Goal: Task Accomplishment & Management: Complete application form

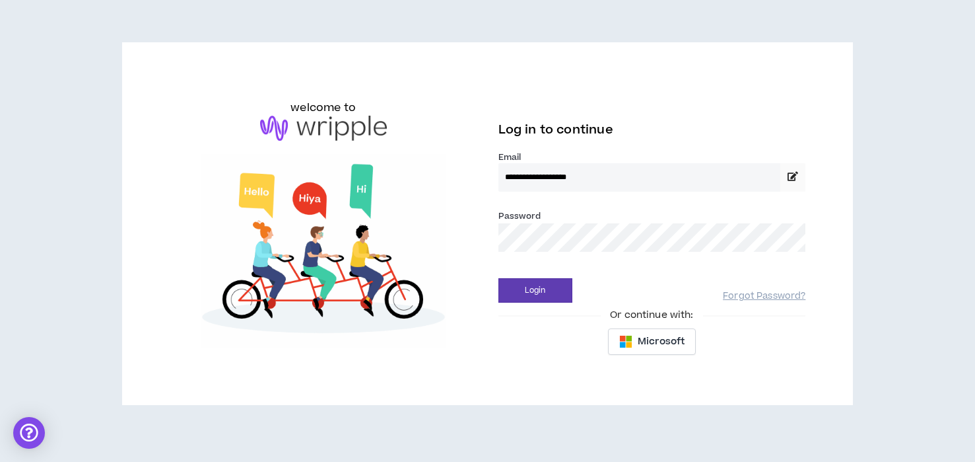
click at [499, 278] on button "Login" at bounding box center [536, 290] width 74 height 24
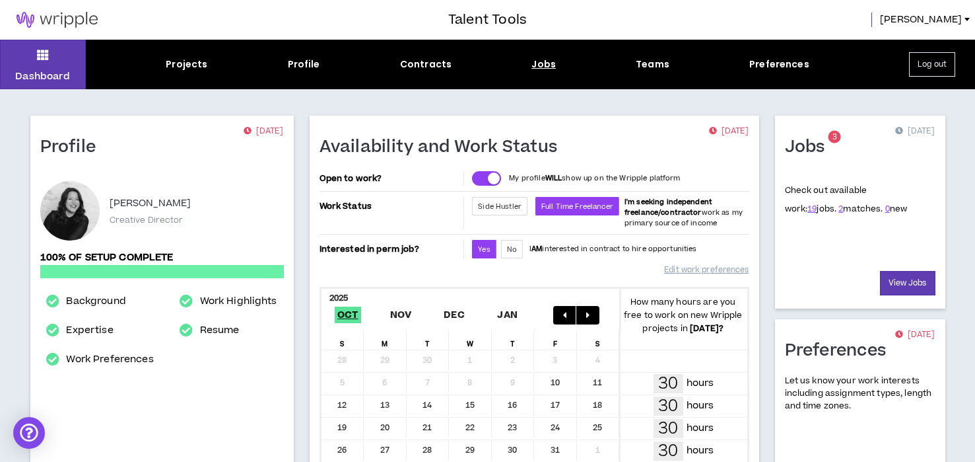
click at [532, 64] on div "Jobs" at bounding box center [544, 64] width 24 height 14
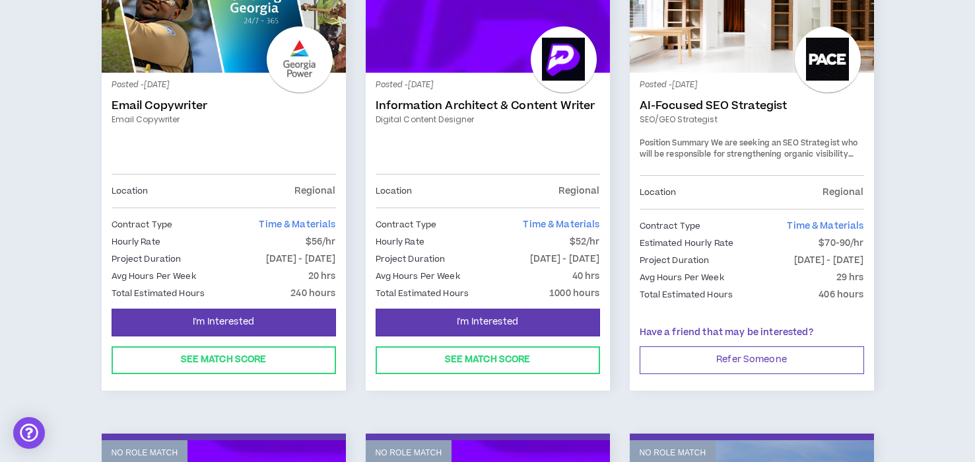
scroll to position [800, 0]
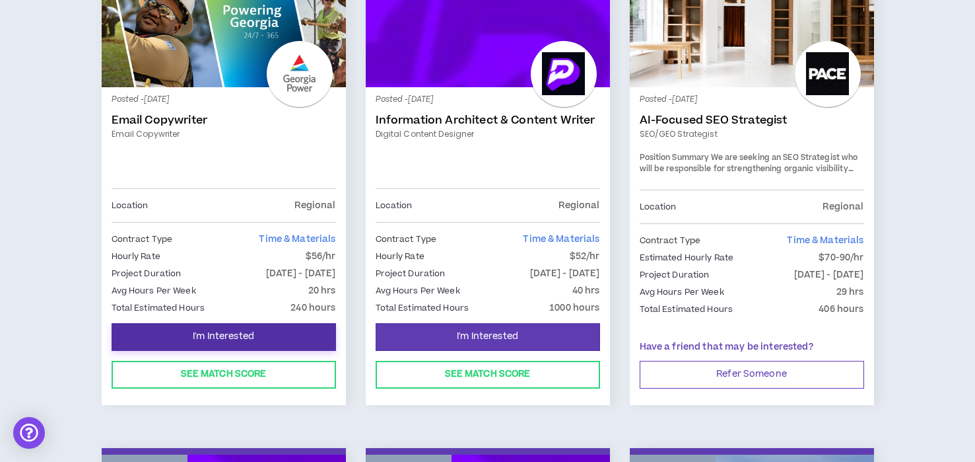
click at [245, 327] on button "I'm Interested" at bounding box center [224, 337] width 224 height 28
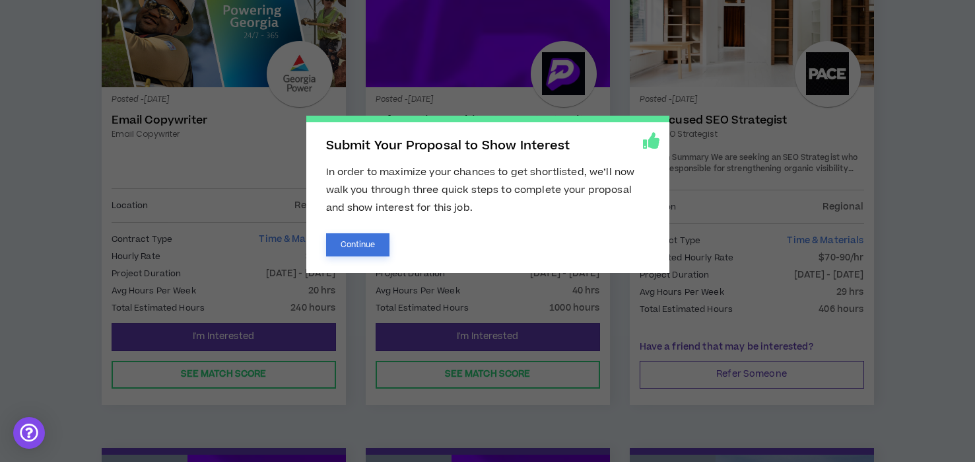
click at [352, 240] on button "Continue" at bounding box center [358, 244] width 64 height 23
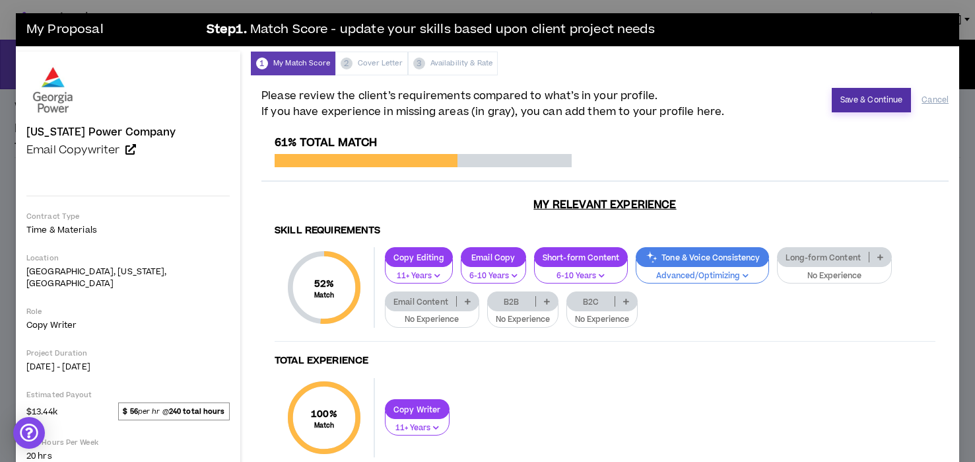
click at [866, 95] on button "Save & Continue" at bounding box center [872, 100] width 80 height 24
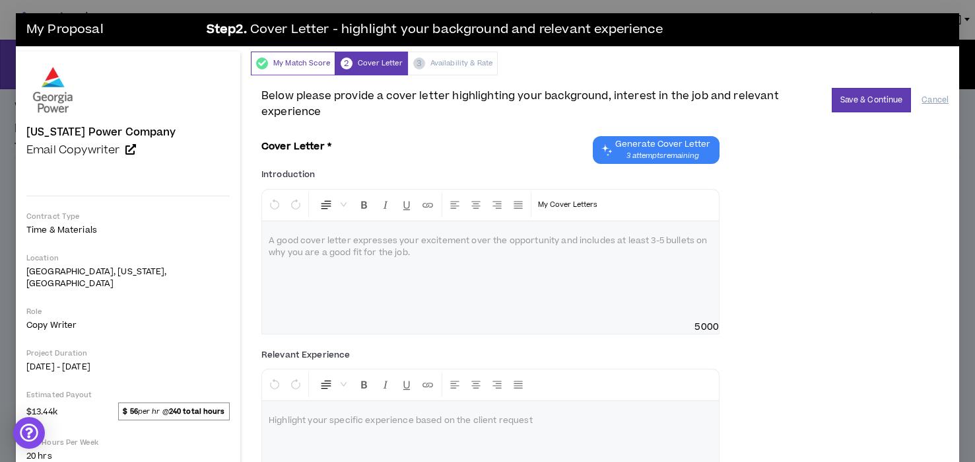
click at [260, 62] on div "My Match Score" at bounding box center [293, 64] width 85 height 24
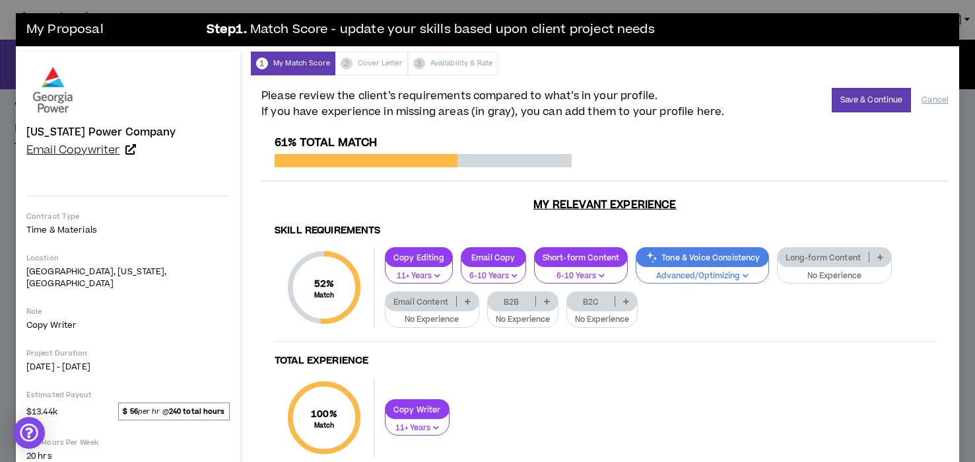
click at [92, 151] on span "Email Copywriter" at bounding box center [73, 150] width 94 height 16
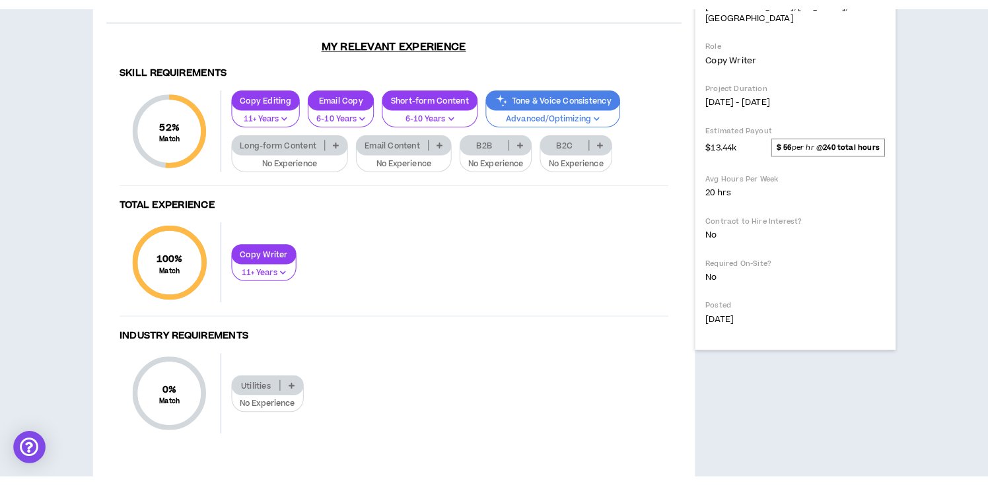
scroll to position [392, 0]
